Goal: Find specific page/section: Find specific page/section

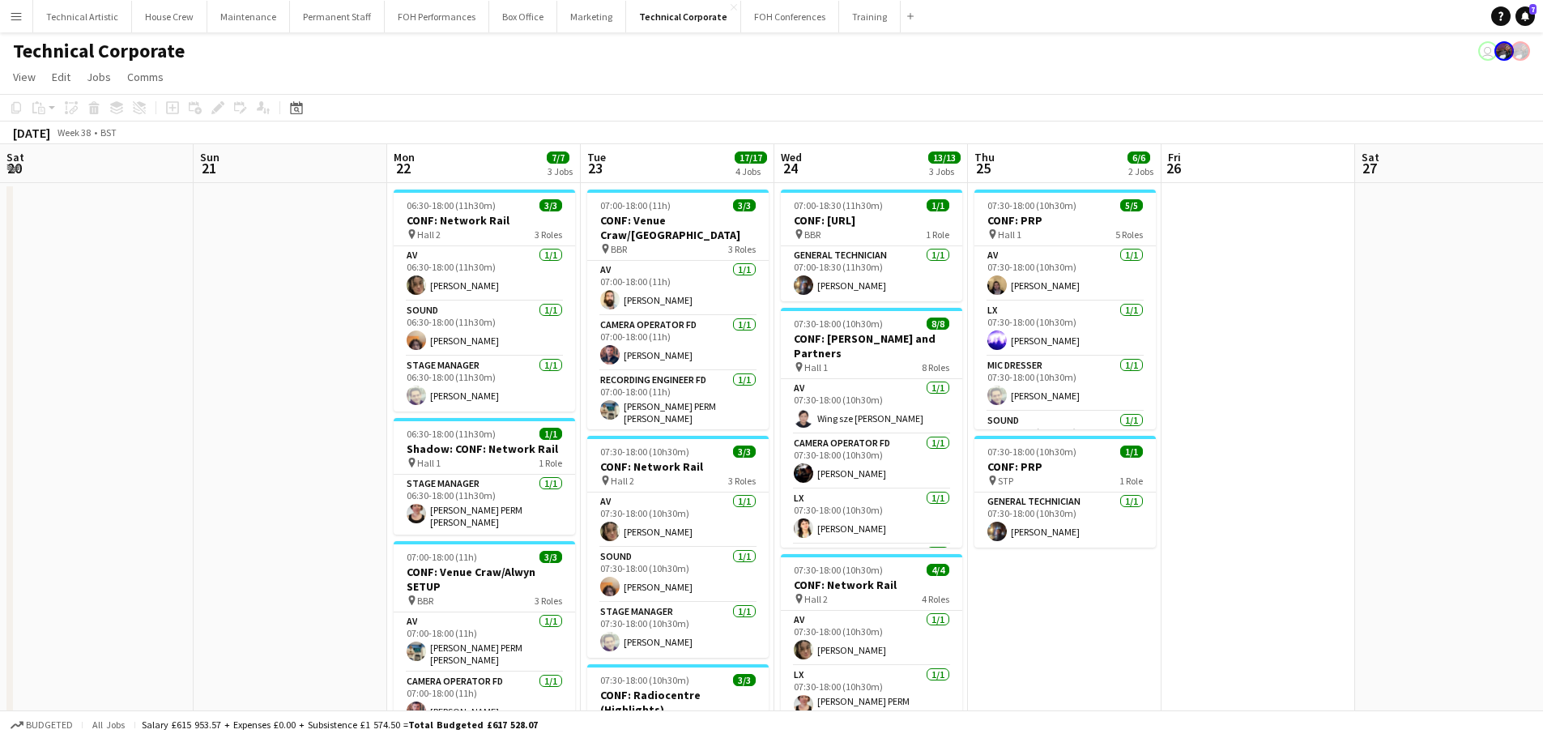
scroll to position [258, 0]
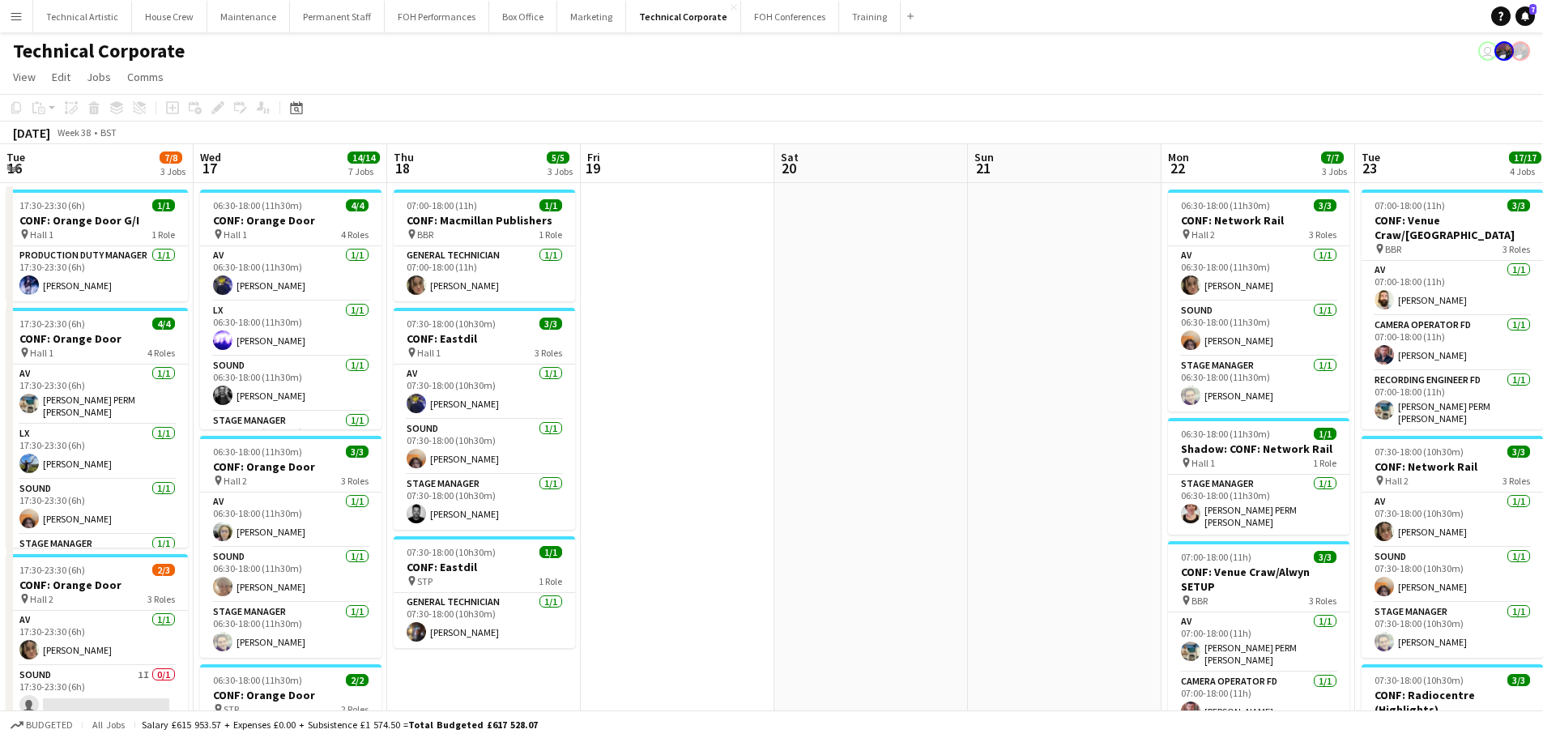
drag, startPoint x: 192, startPoint y: 368, endPoint x: 911, endPoint y: 340, distance: 719.2
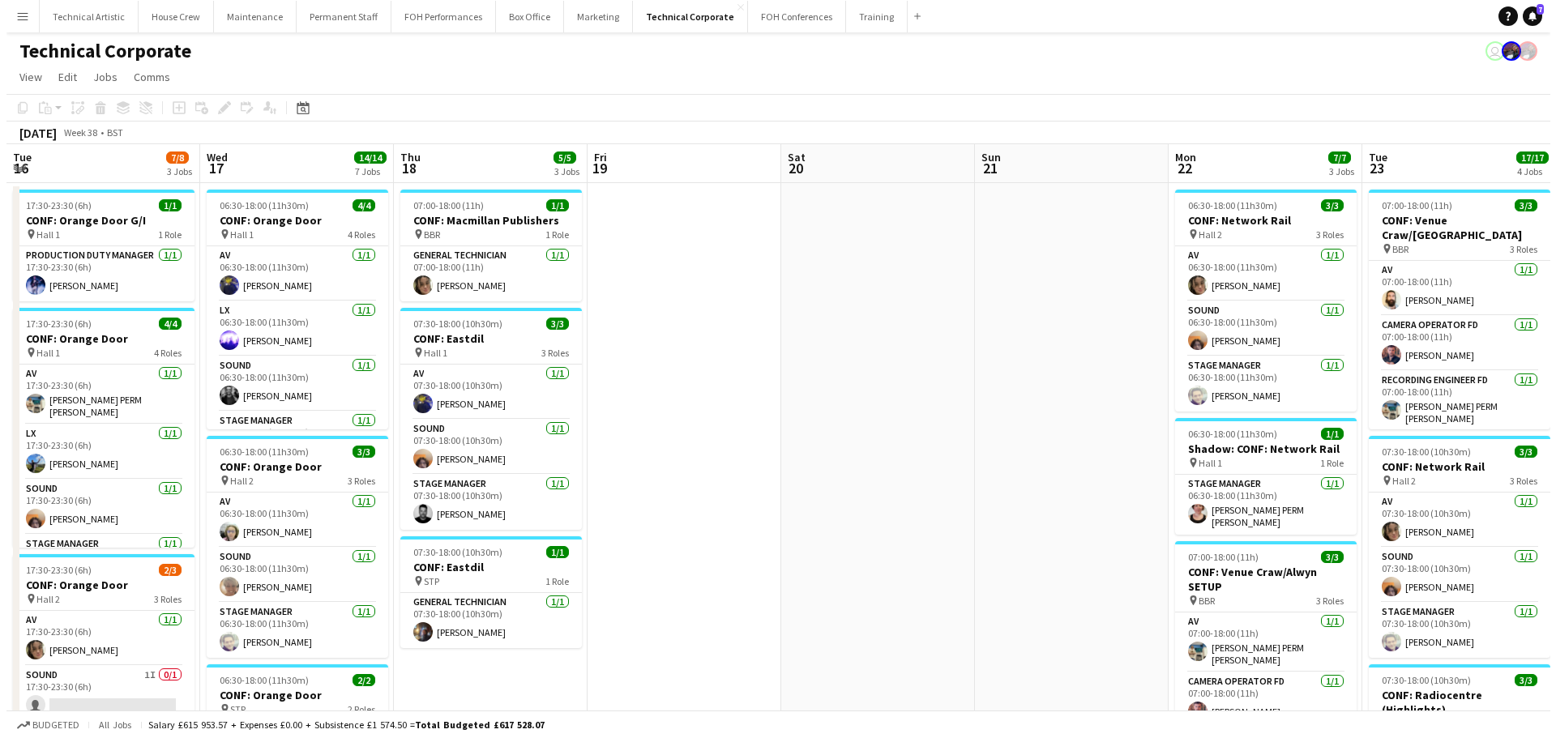
scroll to position [0, 379]
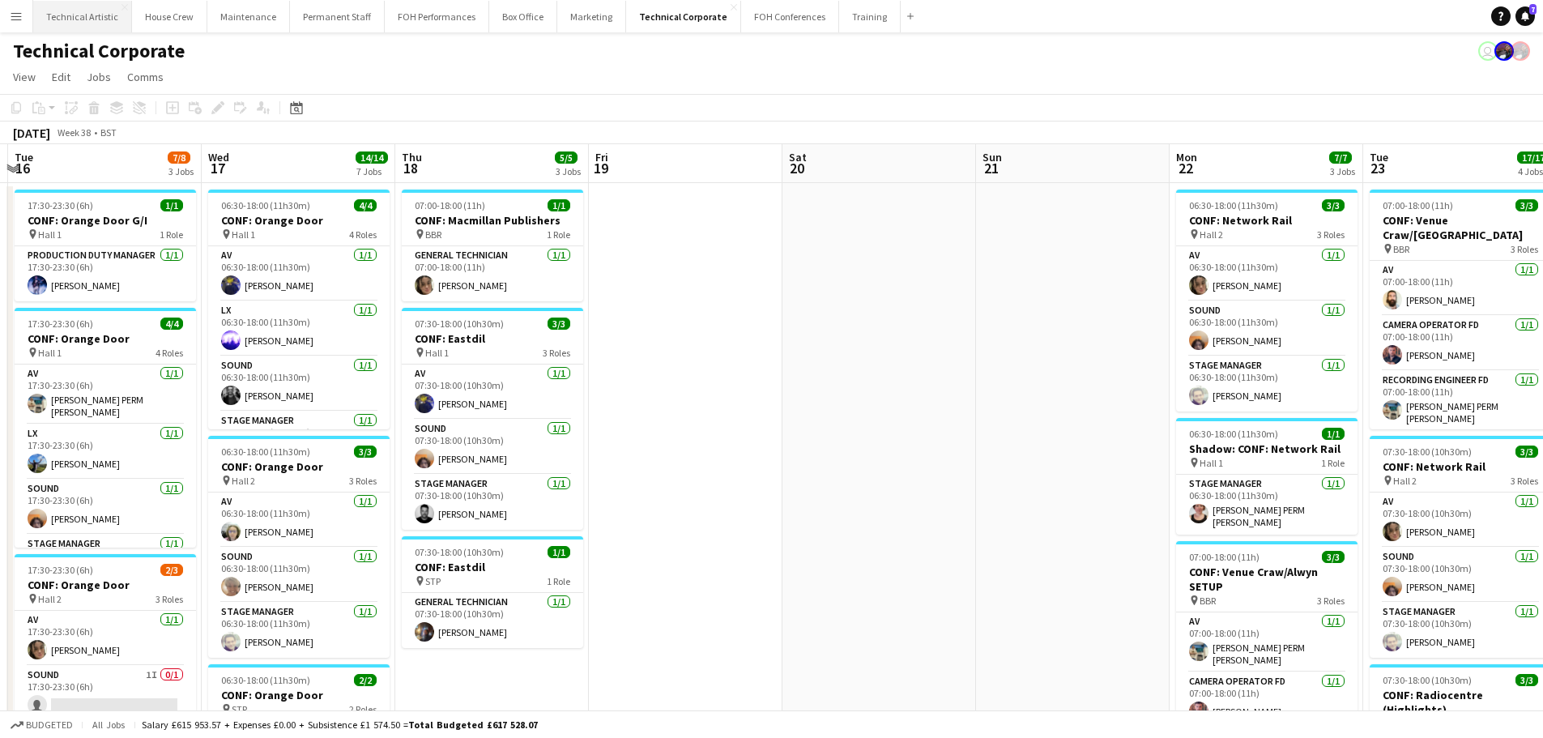
click at [81, 15] on button "Technical Artistic Close" at bounding box center [82, 17] width 99 height 32
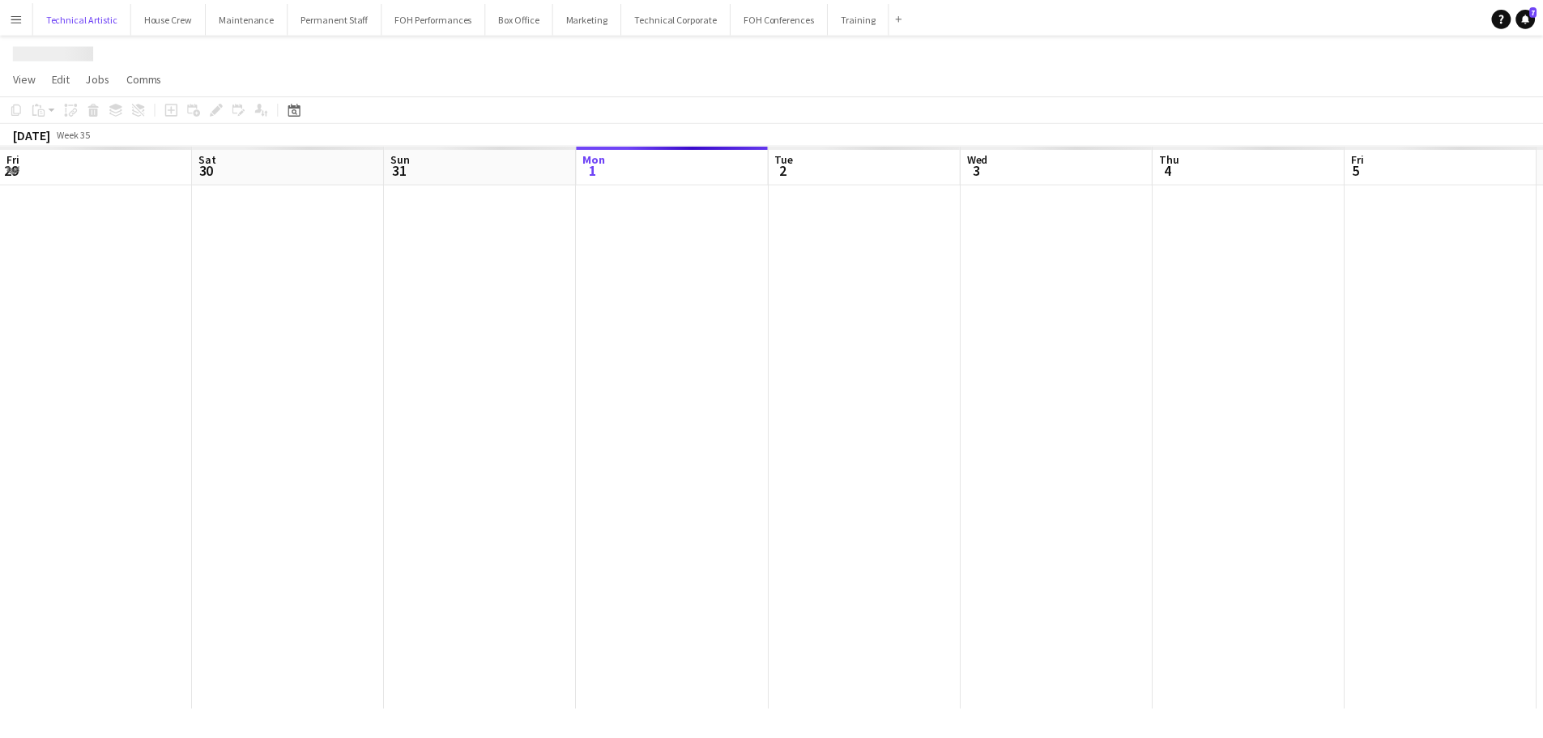
scroll to position [0, 387]
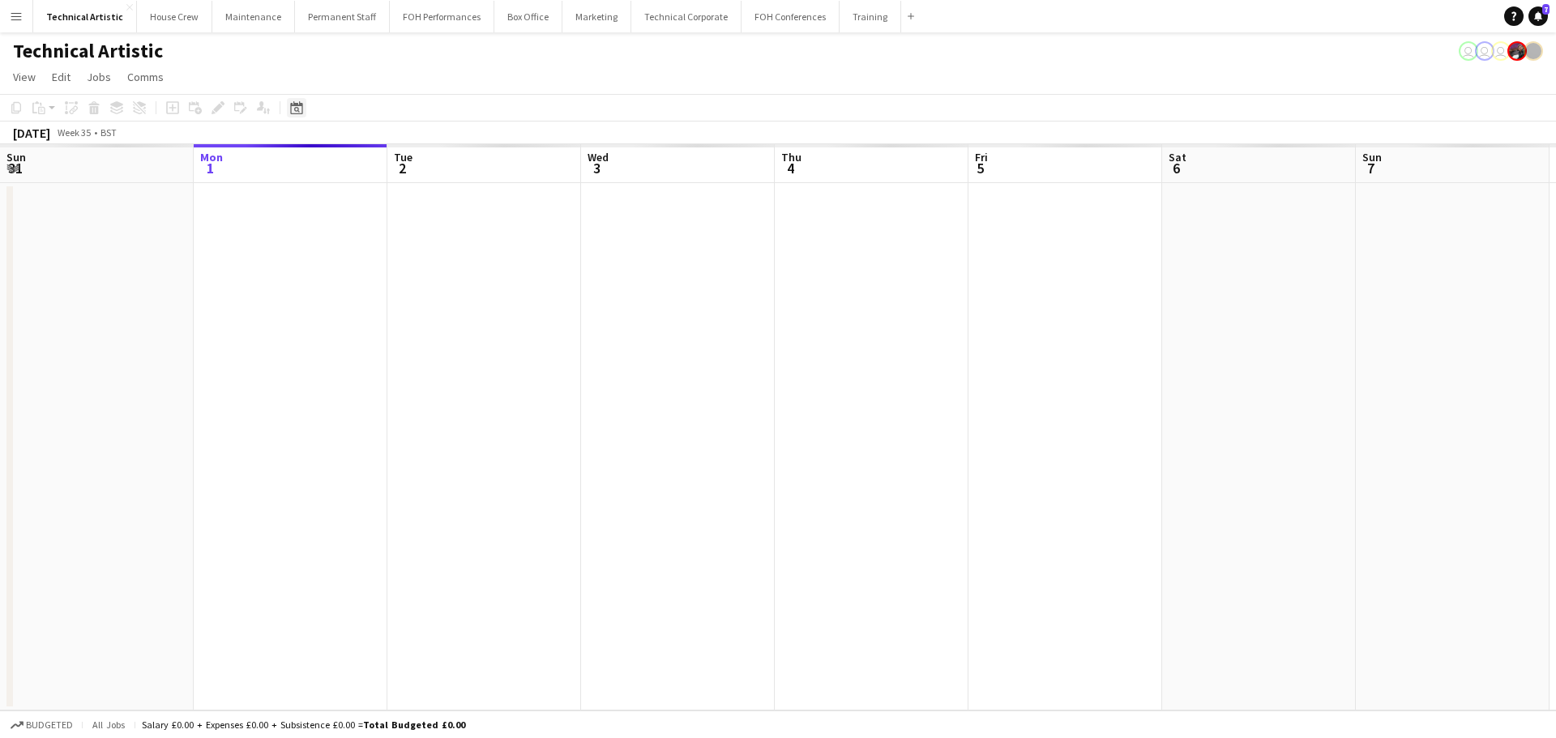
click at [302, 106] on icon at bounding box center [296, 107] width 12 height 13
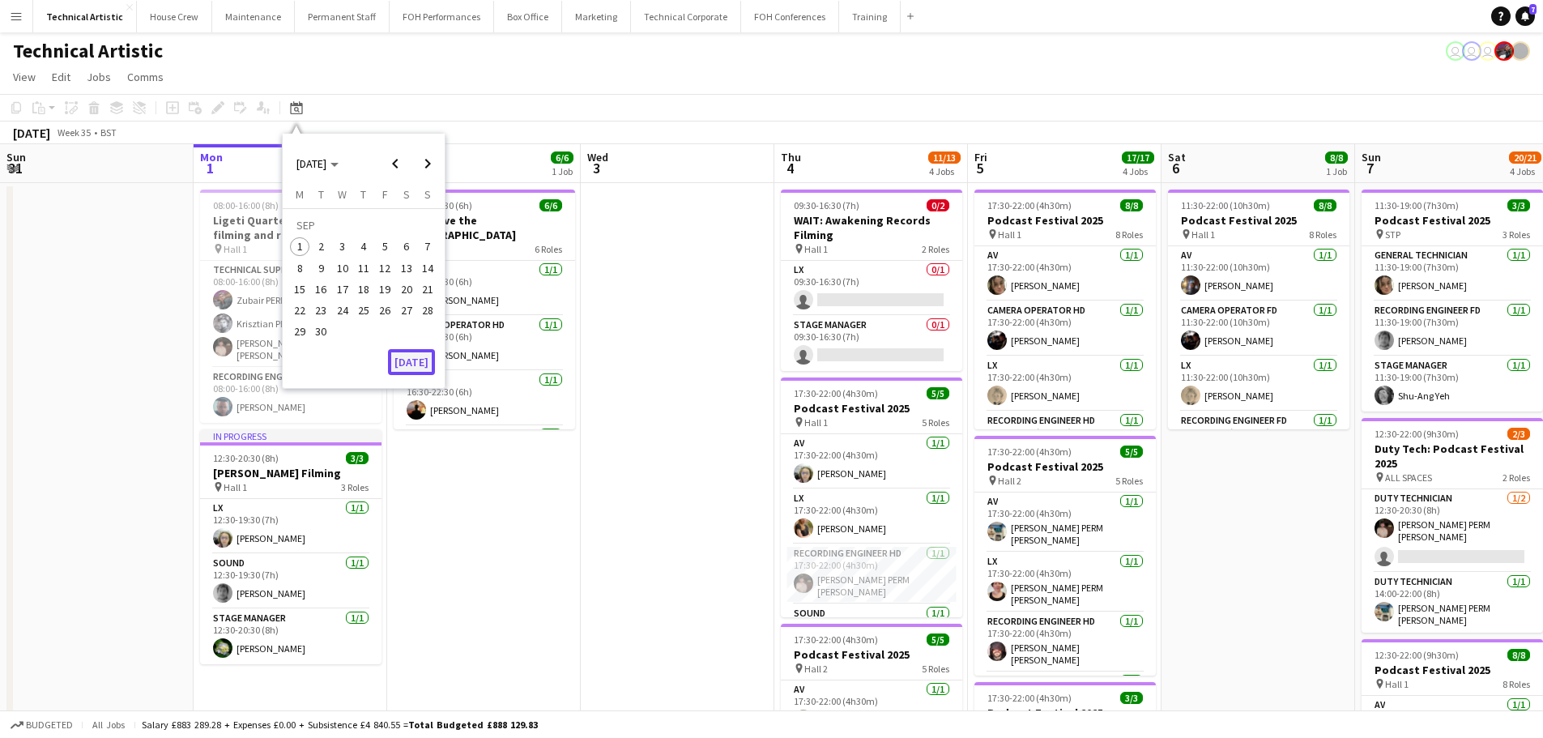
click at [401, 371] on button "Today" at bounding box center [411, 362] width 47 height 26
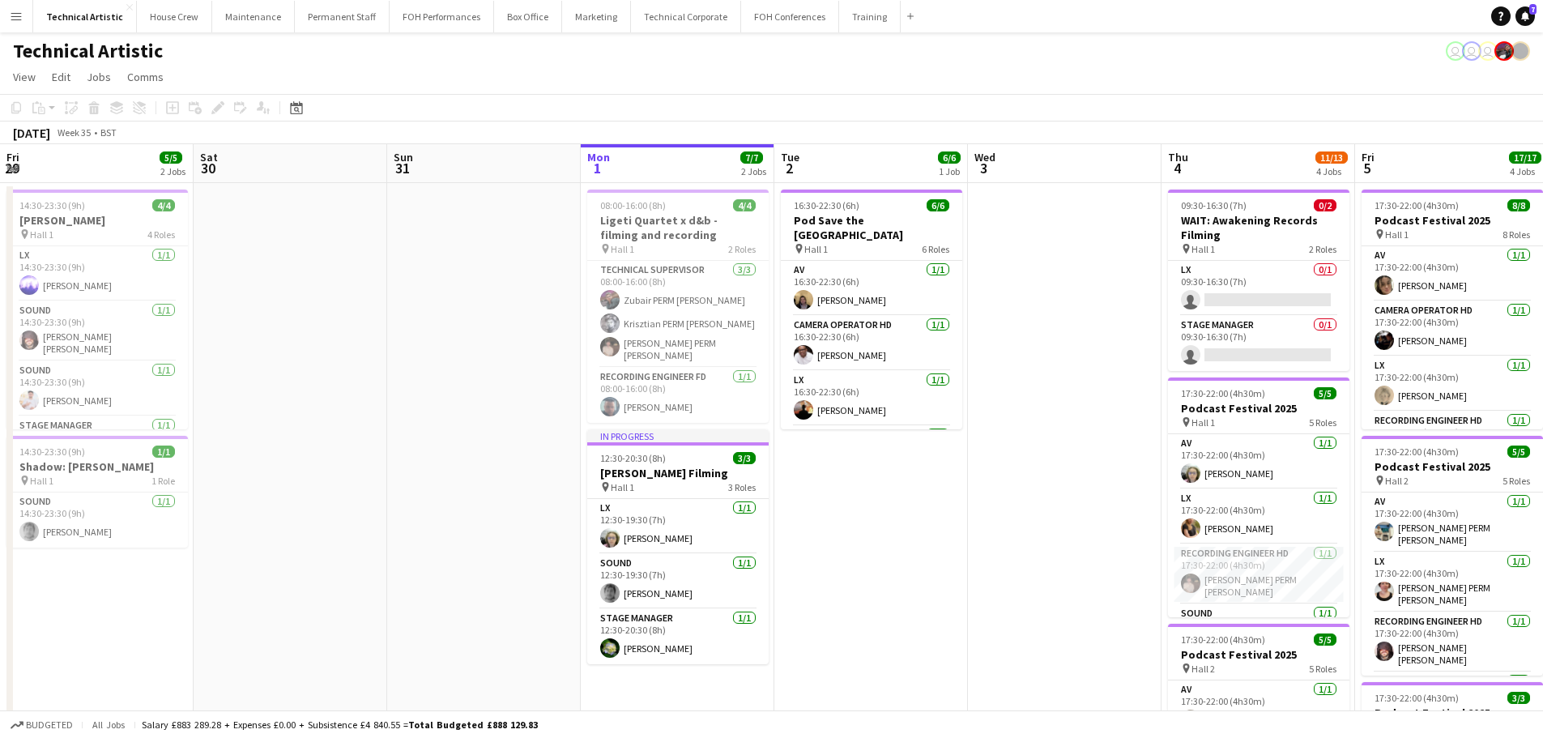
scroll to position [0, 557]
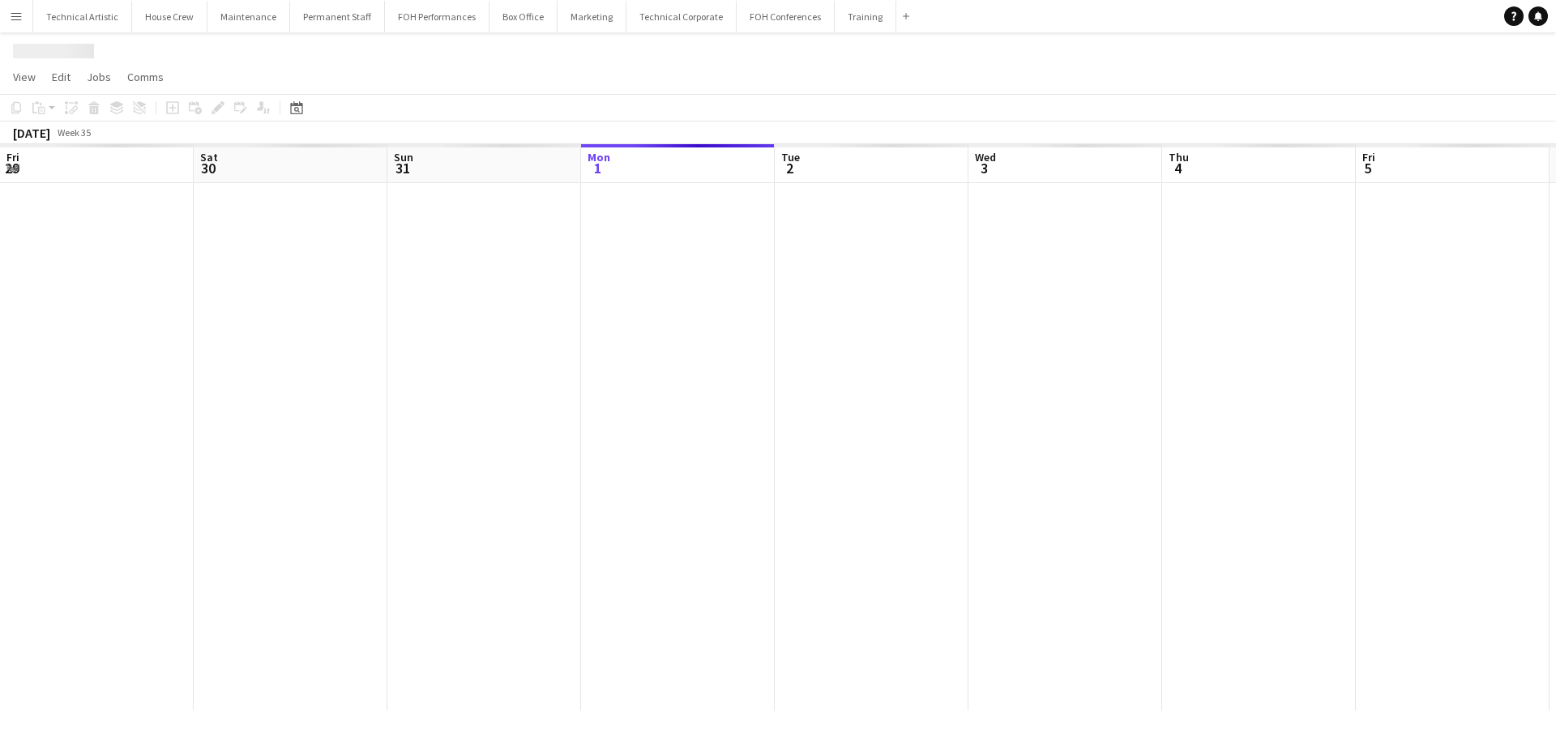
scroll to position [0, 387]
